Goal: Task Accomplishment & Management: Manage account settings

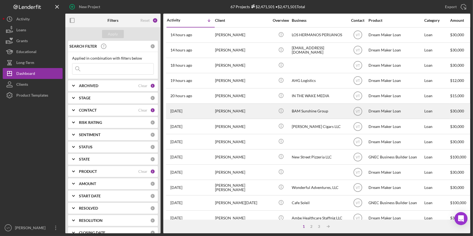
click at [258, 112] on div "[PERSON_NAME]" at bounding box center [242, 111] width 54 height 14
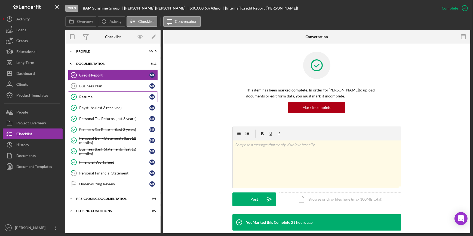
click at [94, 97] on div "Resume" at bounding box center [114, 97] width 70 height 4
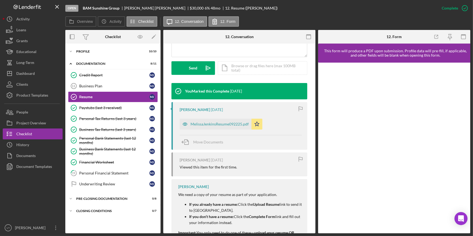
scroll to position [148, 0]
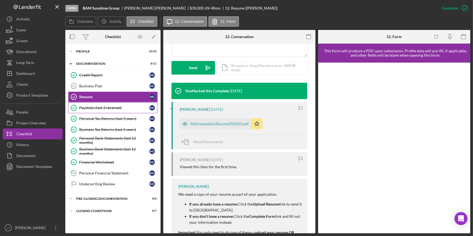
click at [119, 107] on div "Paystubs (last 3 received)" at bounding box center [114, 108] width 70 height 4
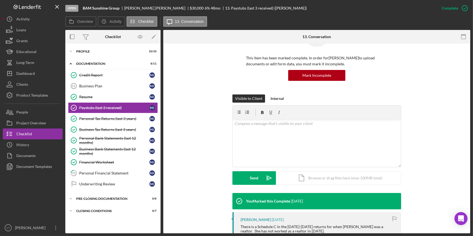
scroll to position [132, 0]
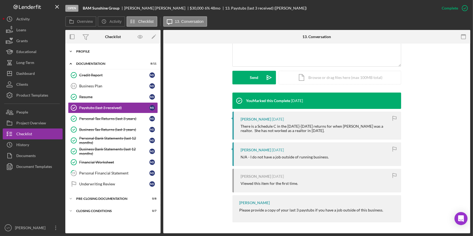
click at [69, 49] on icon "Icon/Expander" at bounding box center [70, 51] width 11 height 11
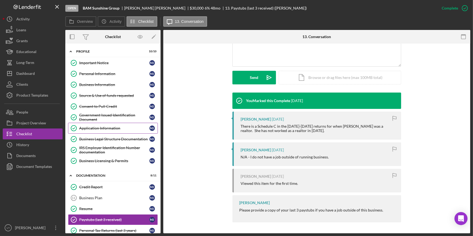
click at [101, 126] on div "Application Information" at bounding box center [114, 128] width 70 height 4
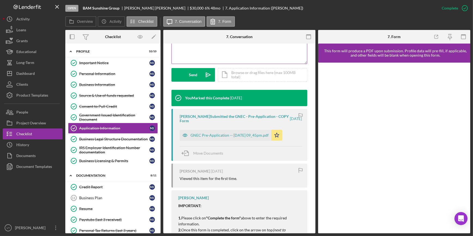
scroll to position [148, 0]
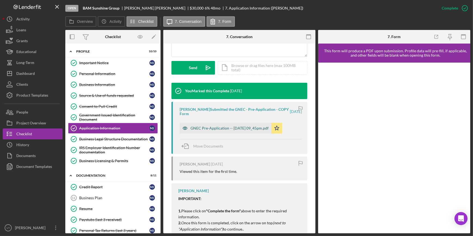
click at [206, 126] on div "GNEC Pre-Application -- [DATE] 09_45pm.pdf" at bounding box center [229, 128] width 78 height 4
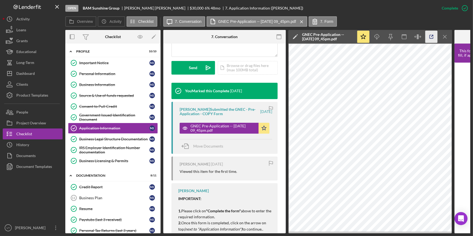
click at [433, 34] on icon "button" at bounding box center [431, 37] width 12 height 12
click at [122, 140] on div "Business Legal Structure Documentation" at bounding box center [114, 139] width 70 height 4
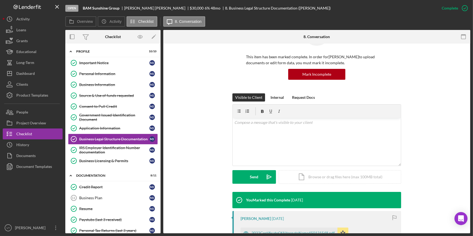
scroll to position [171, 0]
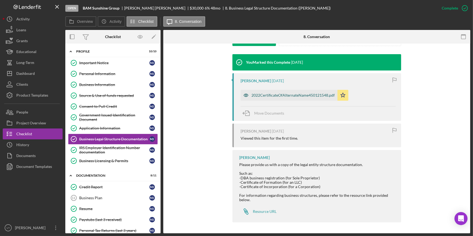
click at [273, 94] on div "2022CertificateOfAlternateName450121548.pdf" at bounding box center [292, 95] width 83 height 4
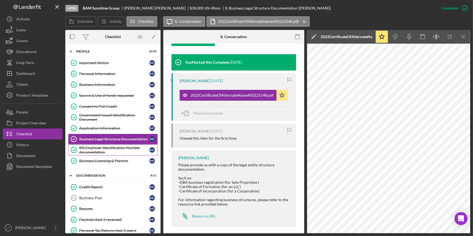
click at [116, 147] on div "IRS Employer Identification Number documentation" at bounding box center [114, 149] width 70 height 9
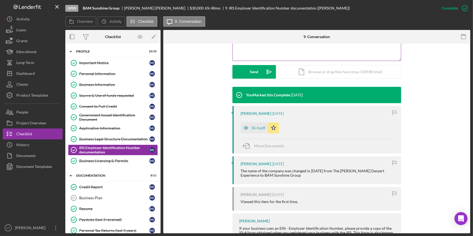
scroll to position [148, 0]
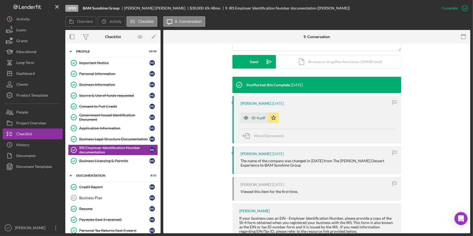
click at [248, 117] on icon "button" at bounding box center [245, 117] width 11 height 11
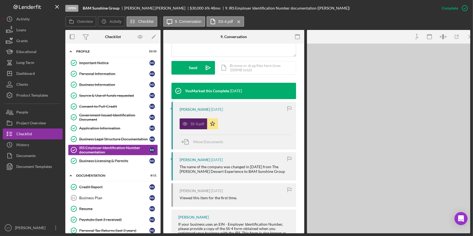
scroll to position [154, 0]
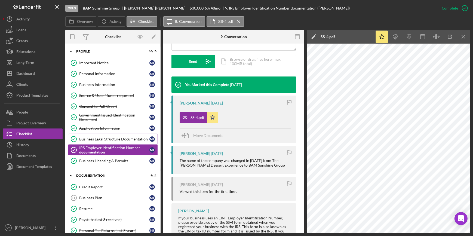
click at [101, 136] on link "Business Legal Structure Documentation Business Legal Structure Documentation […" at bounding box center [113, 139] width 90 height 11
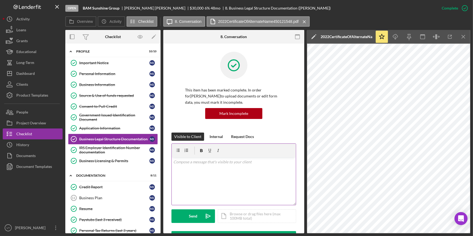
click at [205, 163] on p at bounding box center [233, 162] width 121 height 6
click at [191, 162] on p "Good" at bounding box center [233, 162] width 121 height 6
click at [258, 175] on p "Do you have the original Certificate of Formation?" at bounding box center [233, 177] width 121 height 6
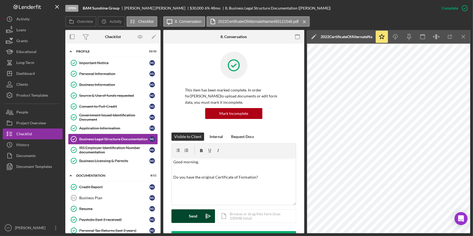
click at [190, 216] on div "Send" at bounding box center [193, 216] width 8 height 14
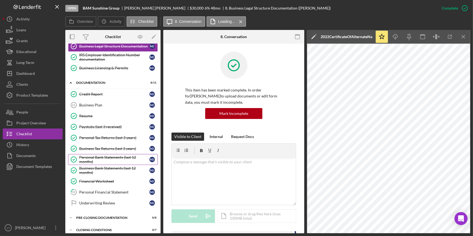
scroll to position [97, 0]
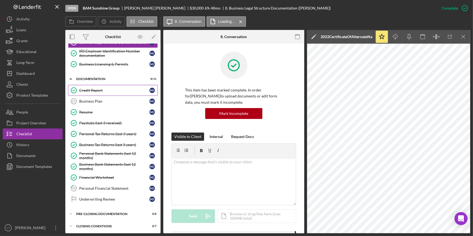
click at [93, 91] on div "Credit Report" at bounding box center [114, 90] width 70 height 4
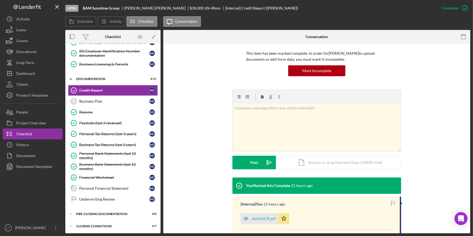
scroll to position [88, 0]
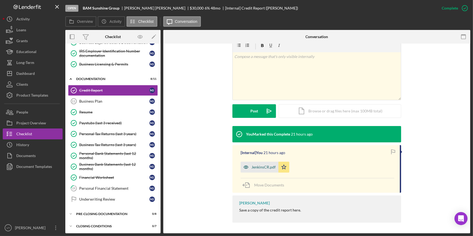
click at [253, 166] on div "JenkinsCR.pdf" at bounding box center [263, 167] width 24 height 4
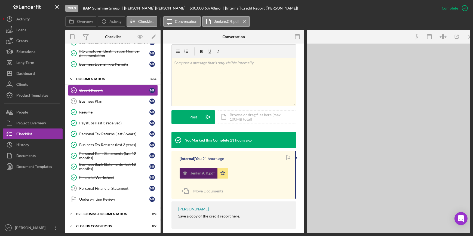
scroll to position [94, 0]
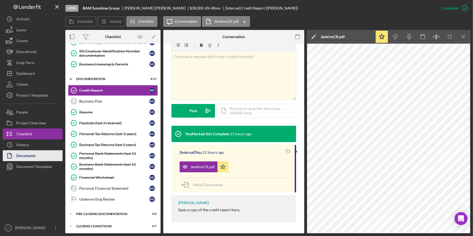
click at [44, 153] on button "Documents" at bounding box center [33, 155] width 60 height 11
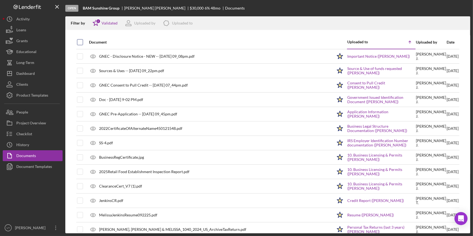
click at [77, 40] on input "checkbox" at bounding box center [79, 41] width 5 height 5
checkbox input "true"
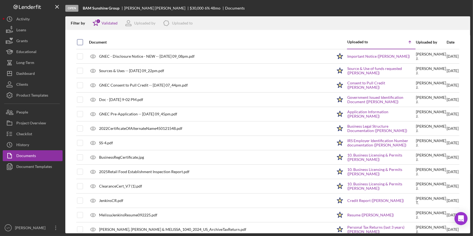
checkbox input "true"
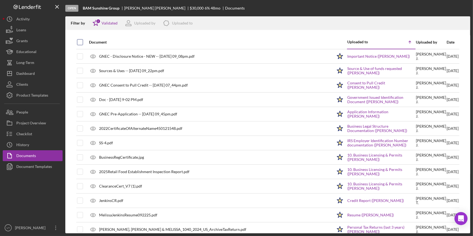
checkbox input "true"
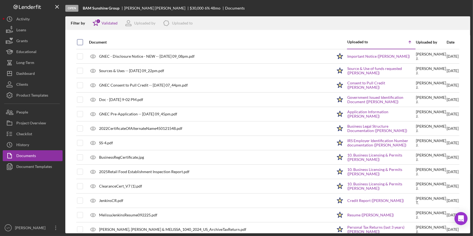
checkbox input "true"
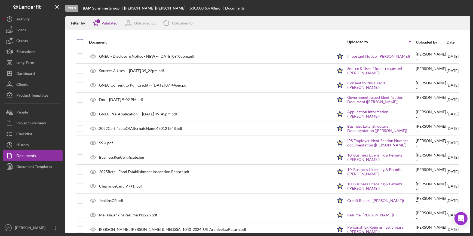
checkbox input "true"
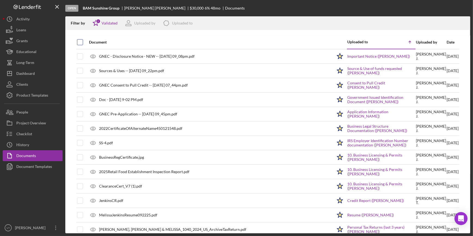
checkbox input "true"
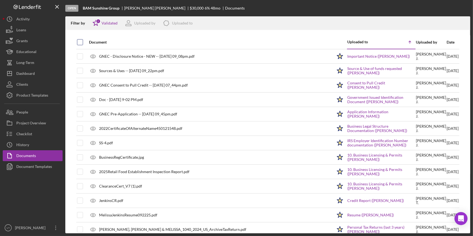
checkbox input "true"
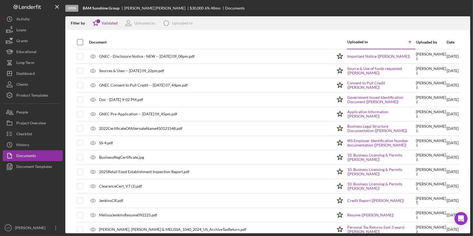
checkbox input "true"
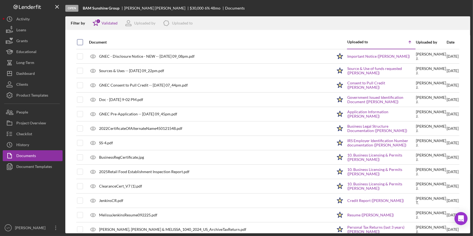
checkbox input "true"
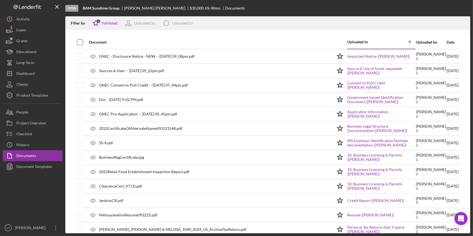
checkbox input "true"
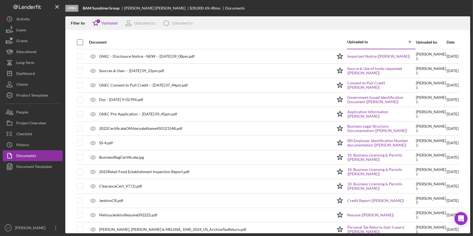
checkbox input "true"
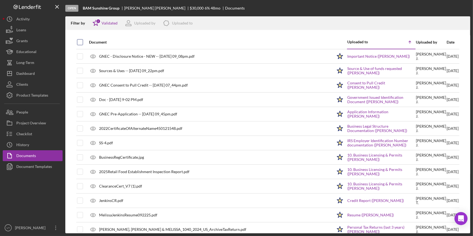
checkbox input "true"
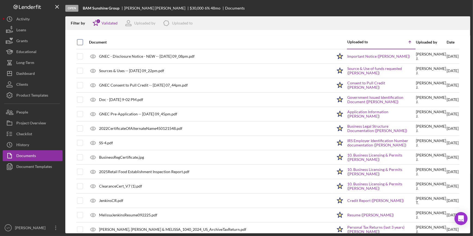
checkbox input "true"
click at [463, 25] on line "button" at bounding box center [463, 23] width 0 height 3
